Goal: Task Accomplishment & Management: Use online tool/utility

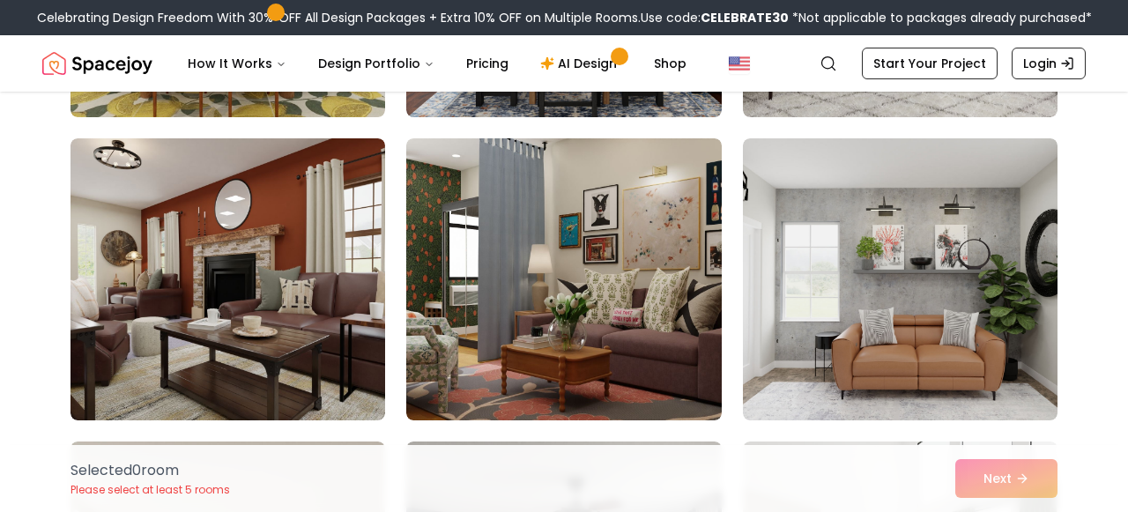
scroll to position [2521, 0]
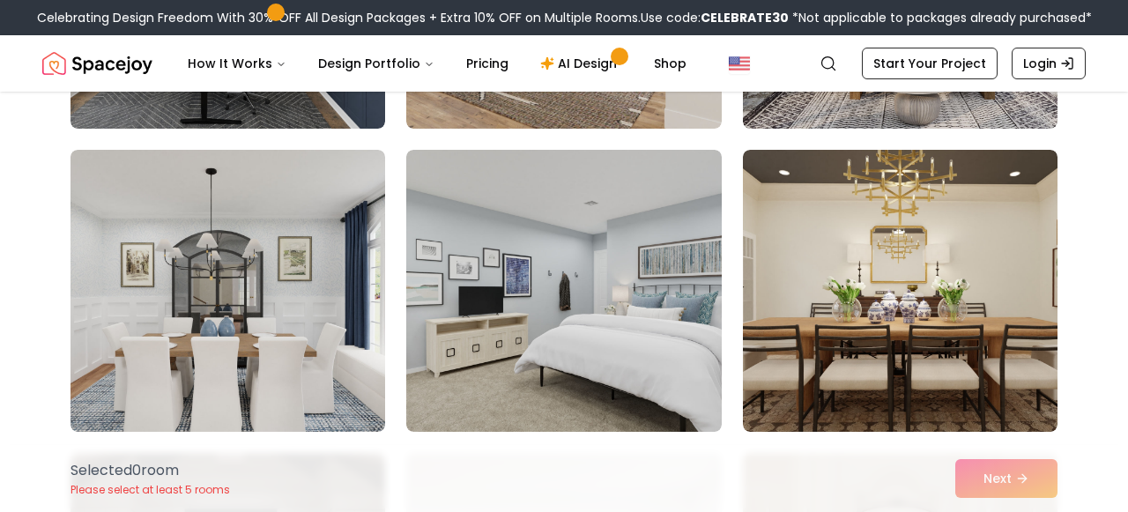
scroll to position [5508, 0]
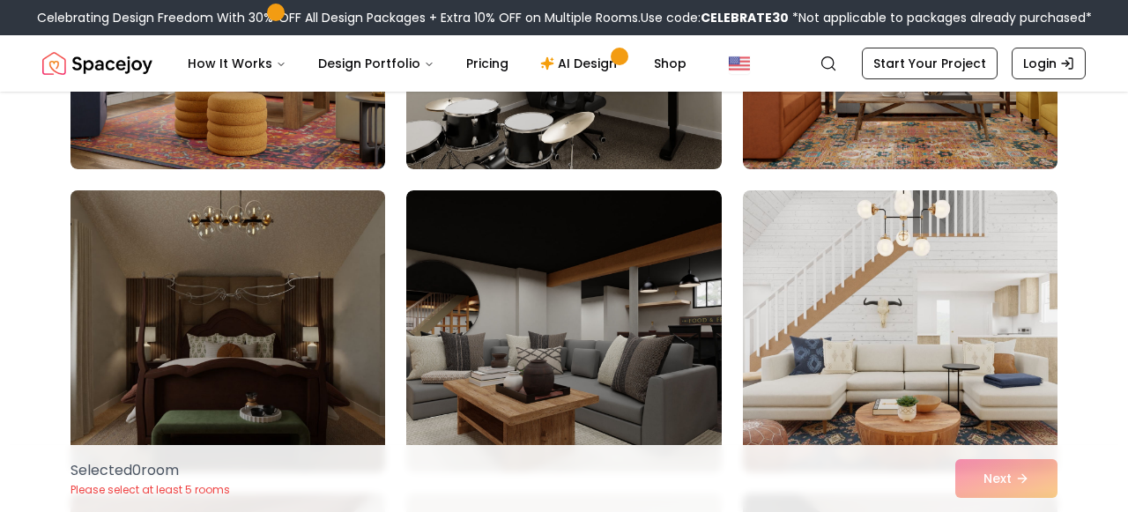
click at [254, 317] on img at bounding box center [228, 331] width 331 height 296
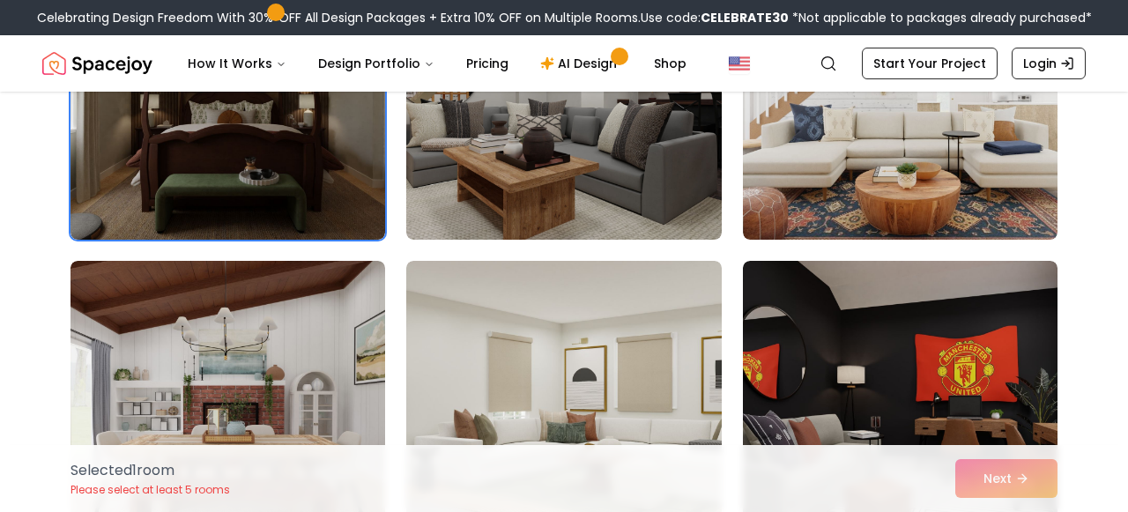
scroll to position [5867, 0]
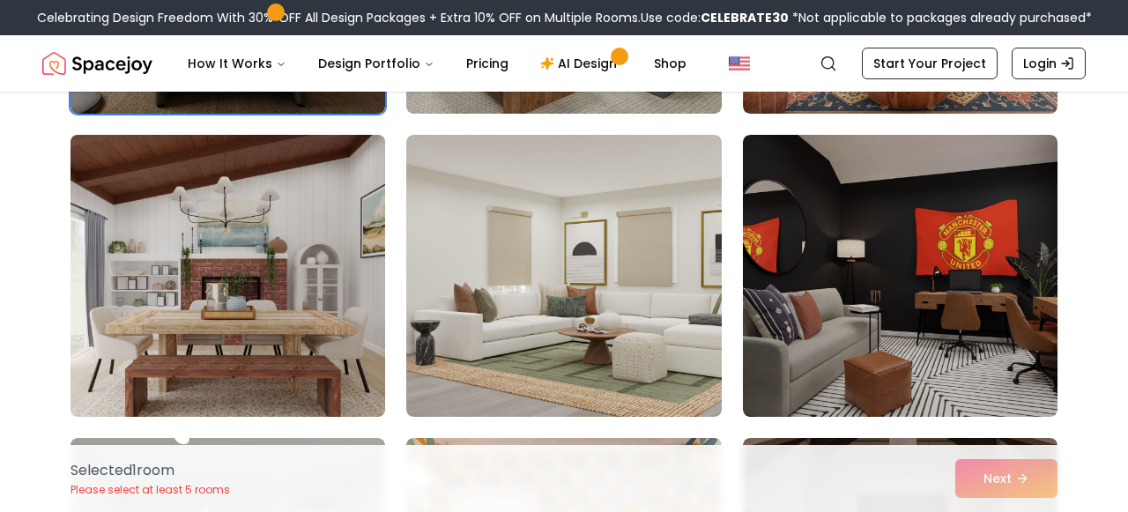
click at [213, 256] on img at bounding box center [228, 276] width 331 height 296
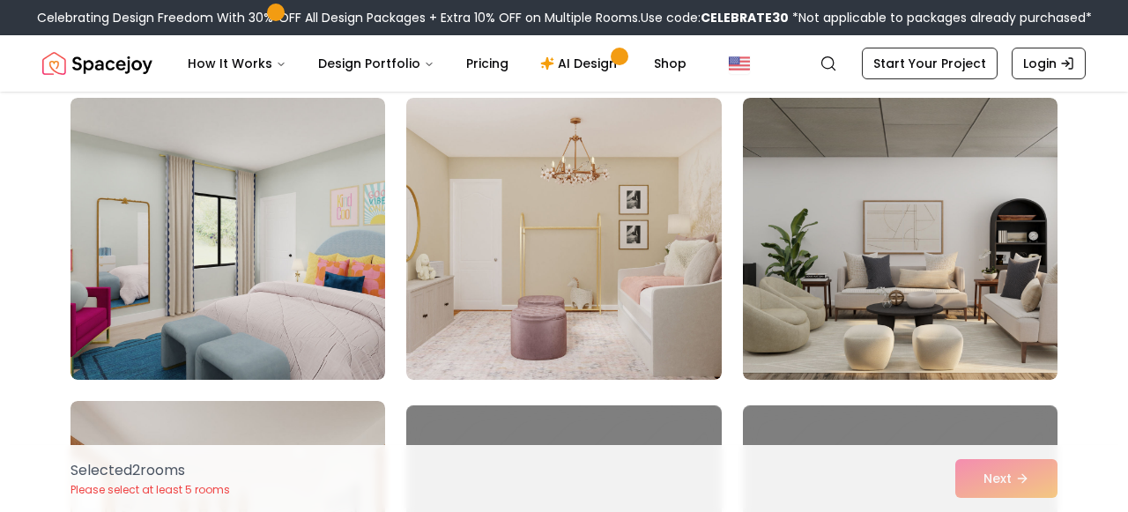
scroll to position [6819, 0]
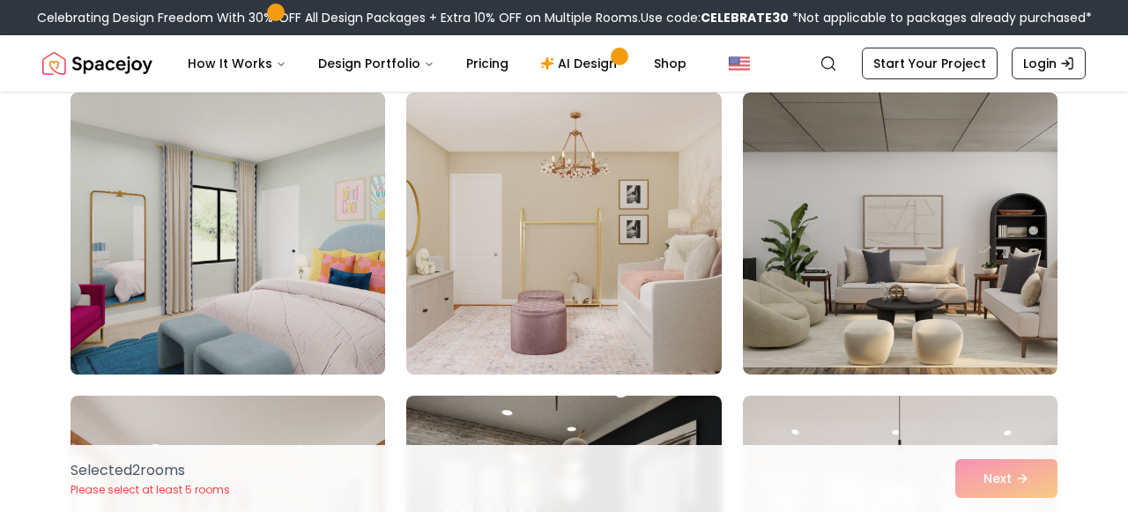
click at [258, 257] on img at bounding box center [228, 234] width 331 height 296
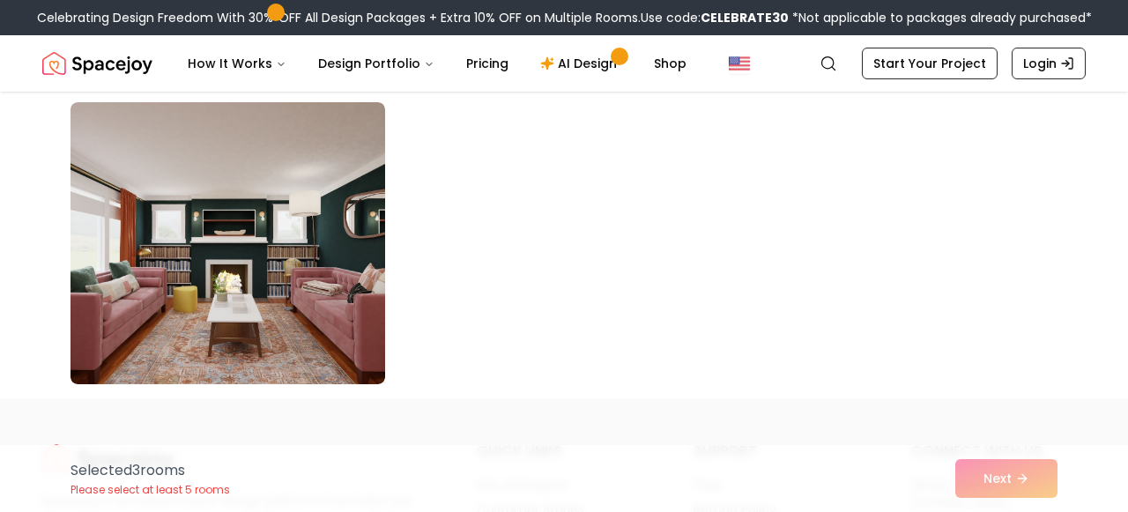
scroll to position [10163, 0]
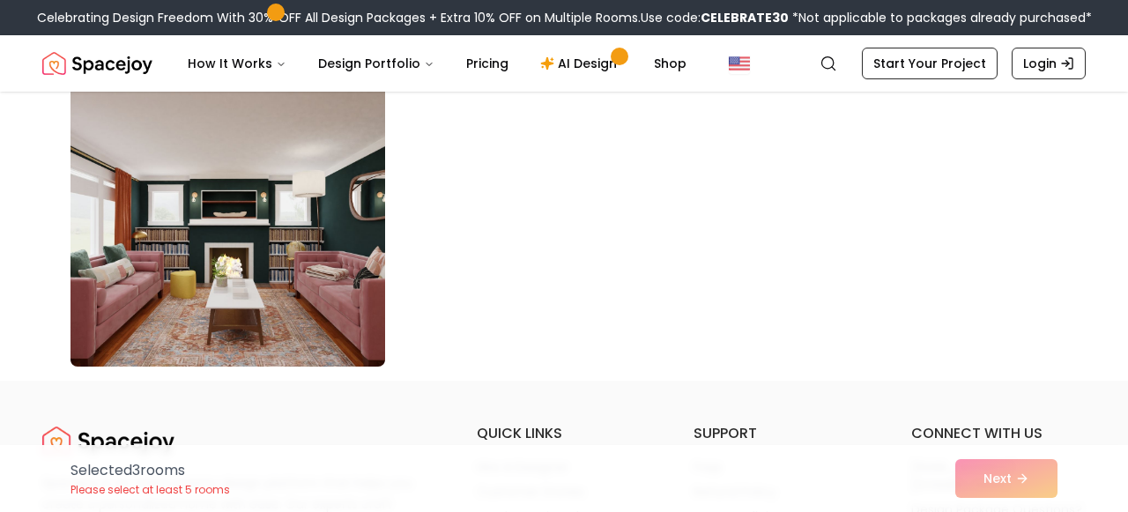
click at [250, 206] on img at bounding box center [228, 226] width 331 height 296
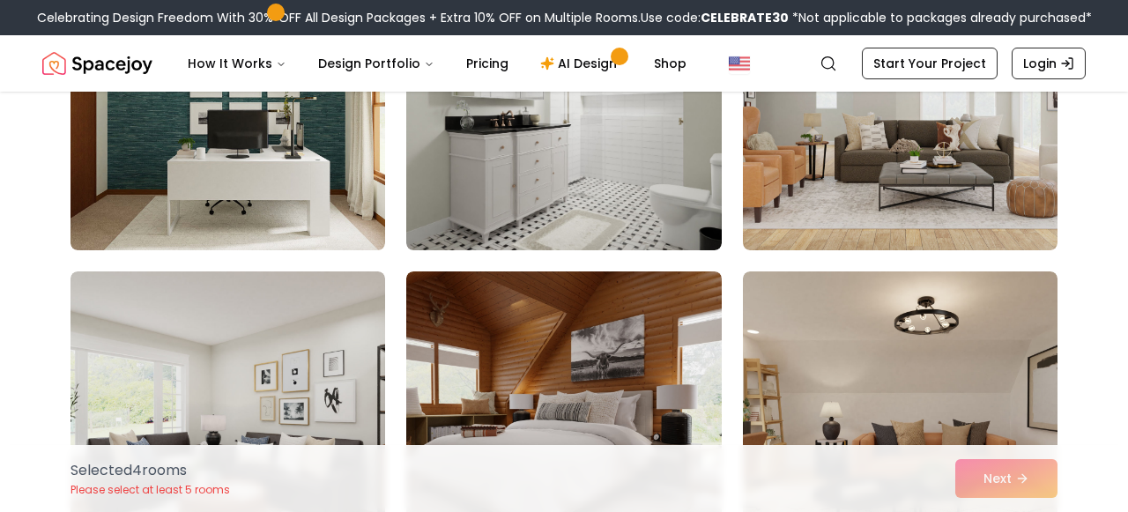
scroll to position [8764, 0]
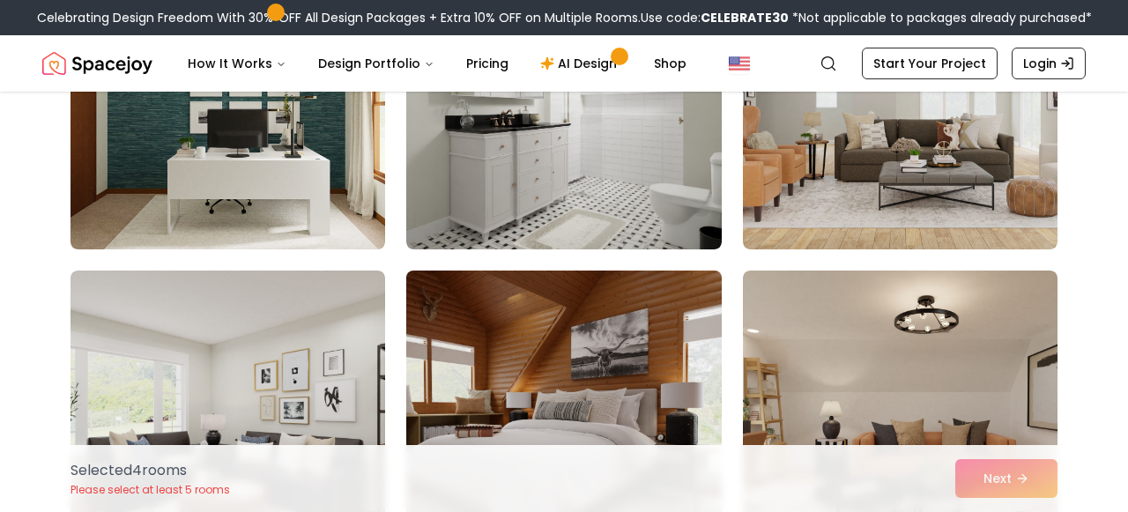
click at [592, 367] on img at bounding box center [563, 412] width 331 height 296
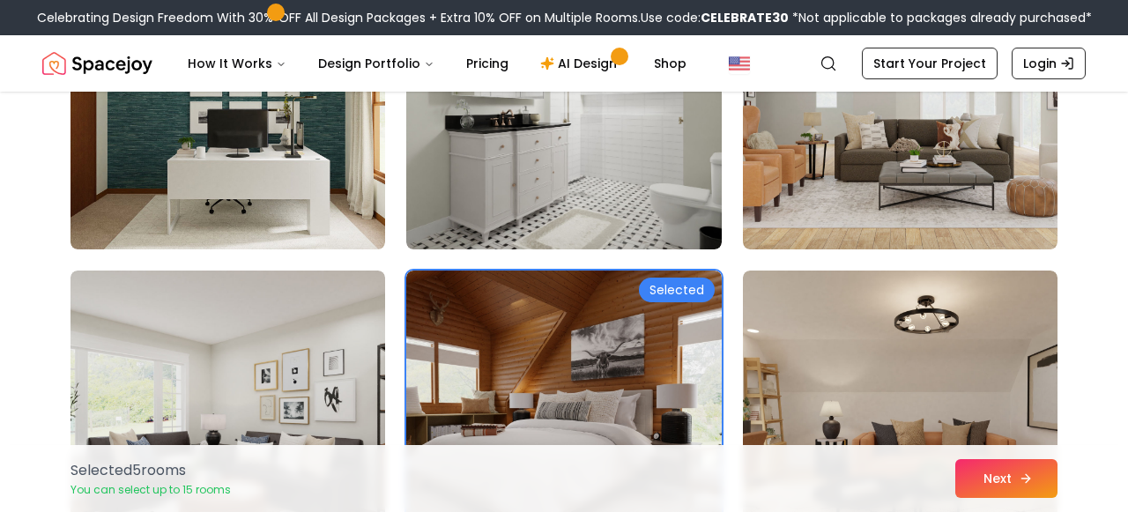
click at [1002, 488] on button "Next" at bounding box center [1007, 478] width 102 height 39
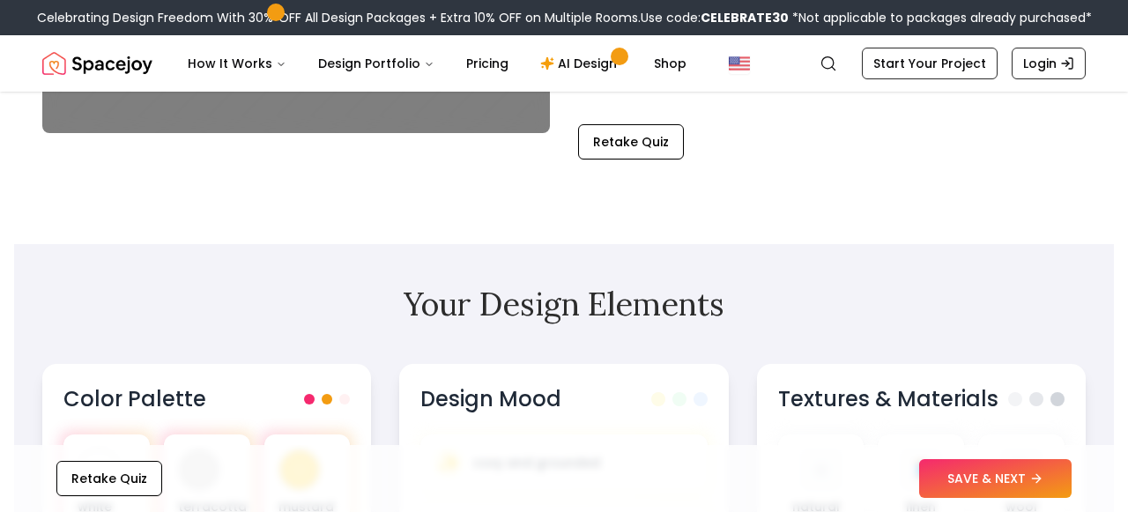
scroll to position [418, 0]
